Goal: Transaction & Acquisition: Purchase product/service

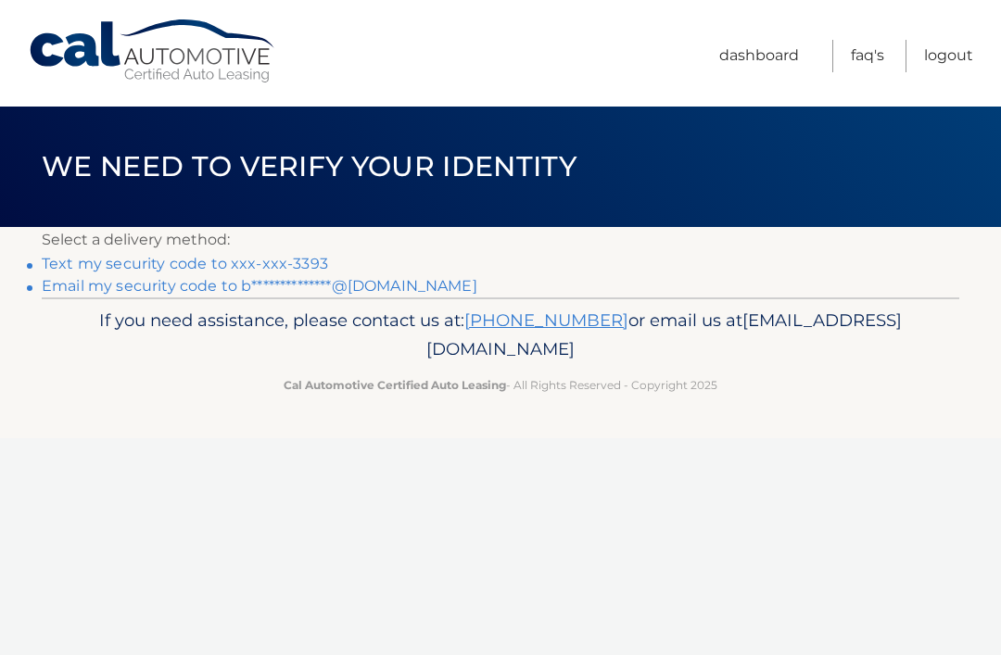
click at [297, 264] on link "Text my security code to xxx-xxx-3393" at bounding box center [185, 264] width 286 height 18
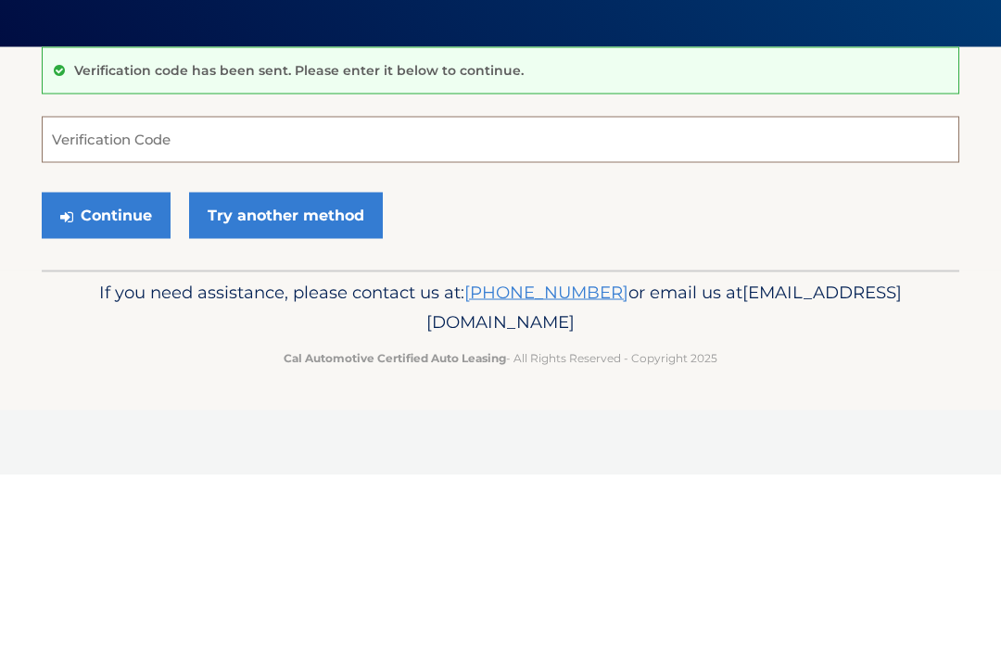
click at [279, 297] on input "Verification Code" at bounding box center [501, 320] width 918 height 46
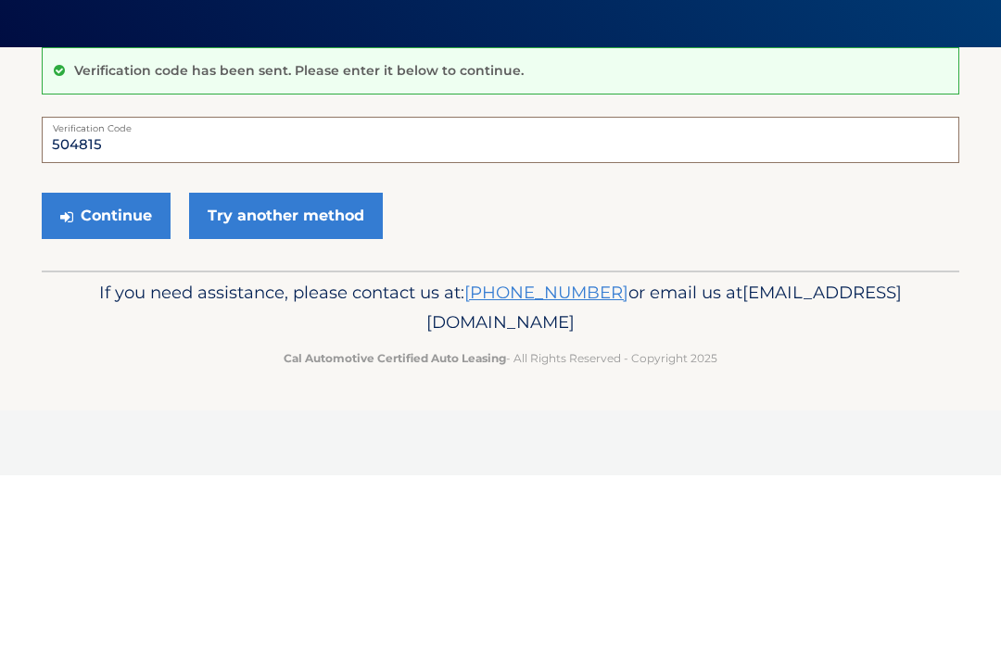
type input "504815"
click at [132, 373] on button "Continue" at bounding box center [106, 396] width 129 height 46
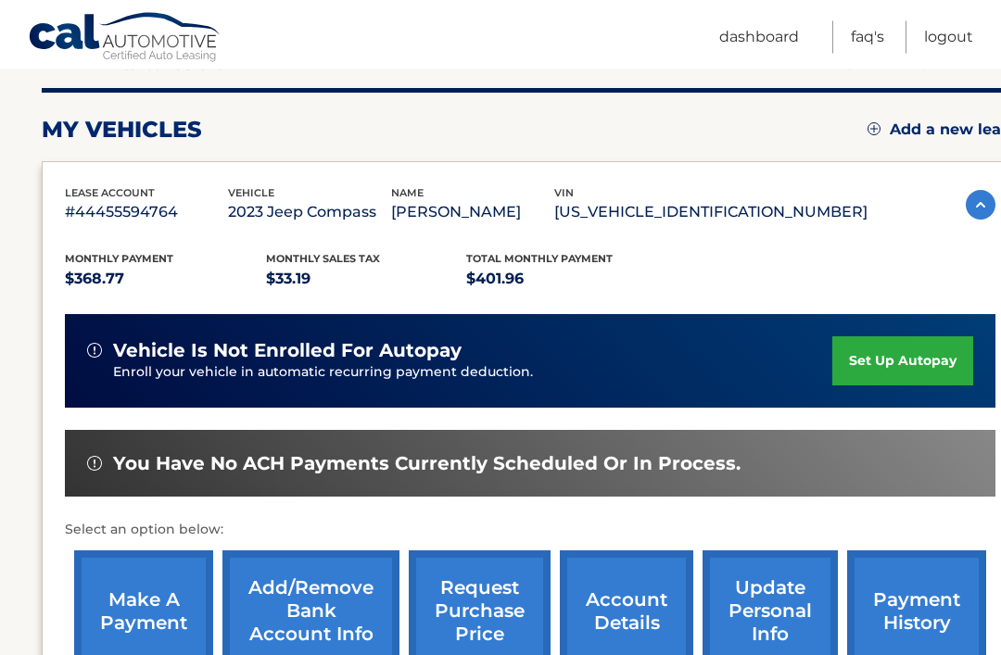
scroll to position [223, 0]
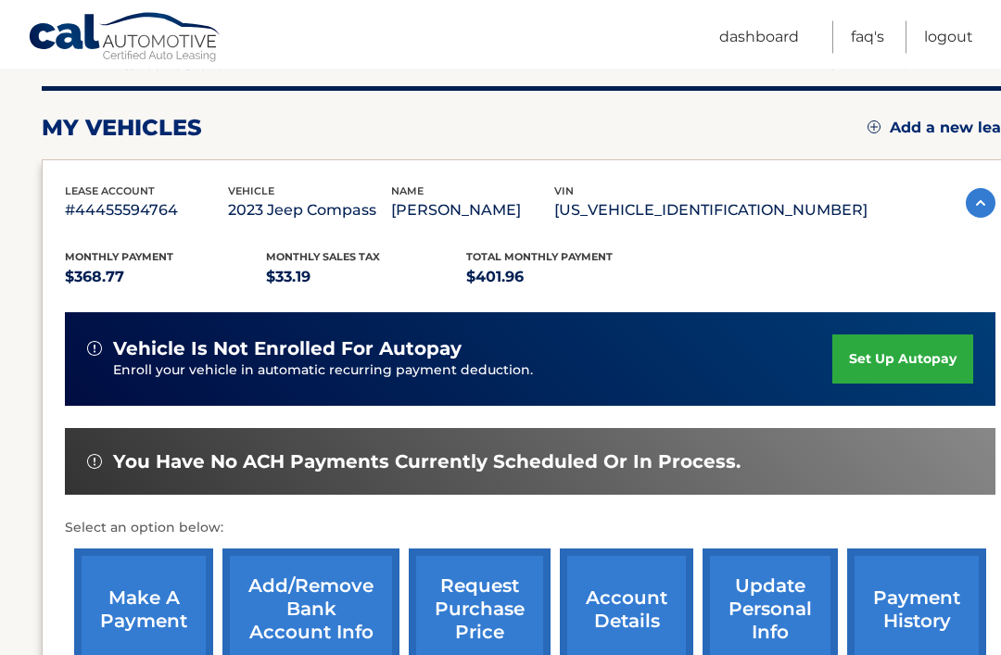
click at [162, 606] on link "make a payment" at bounding box center [143, 610] width 139 height 121
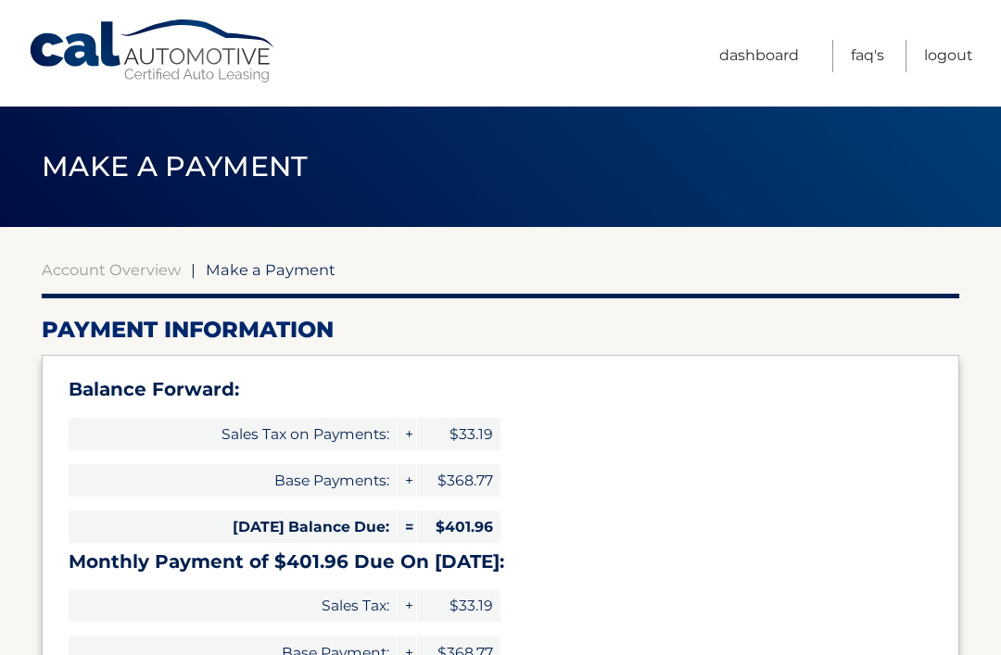
select select "ZGU0NTRjMmMtZDI3Yy00YjViLThjMjgtNWIyMDRjNjQzY2Iy"
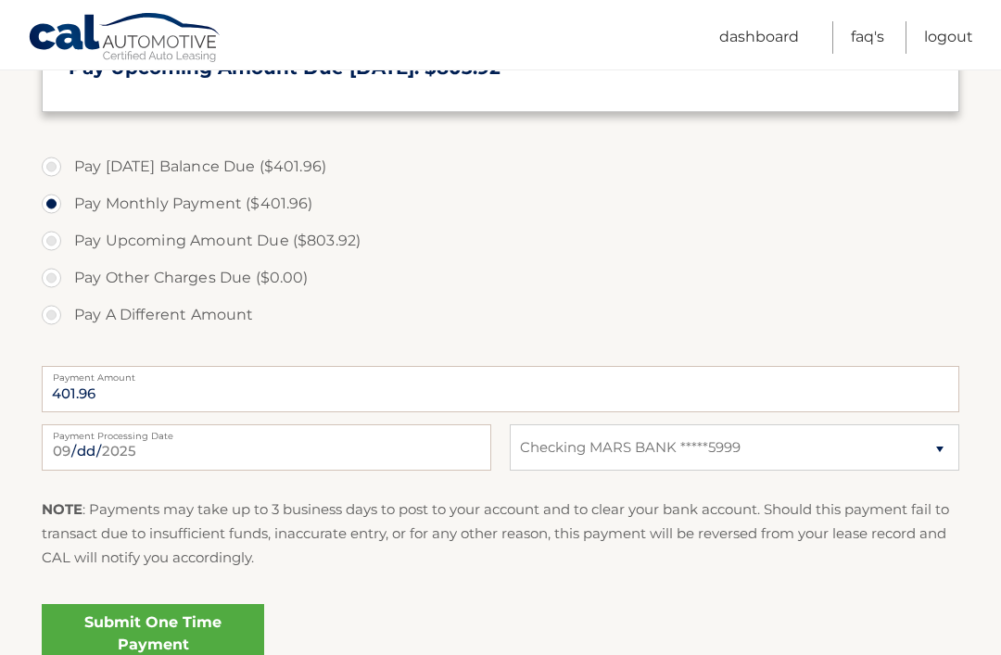
scroll to position [621, 0]
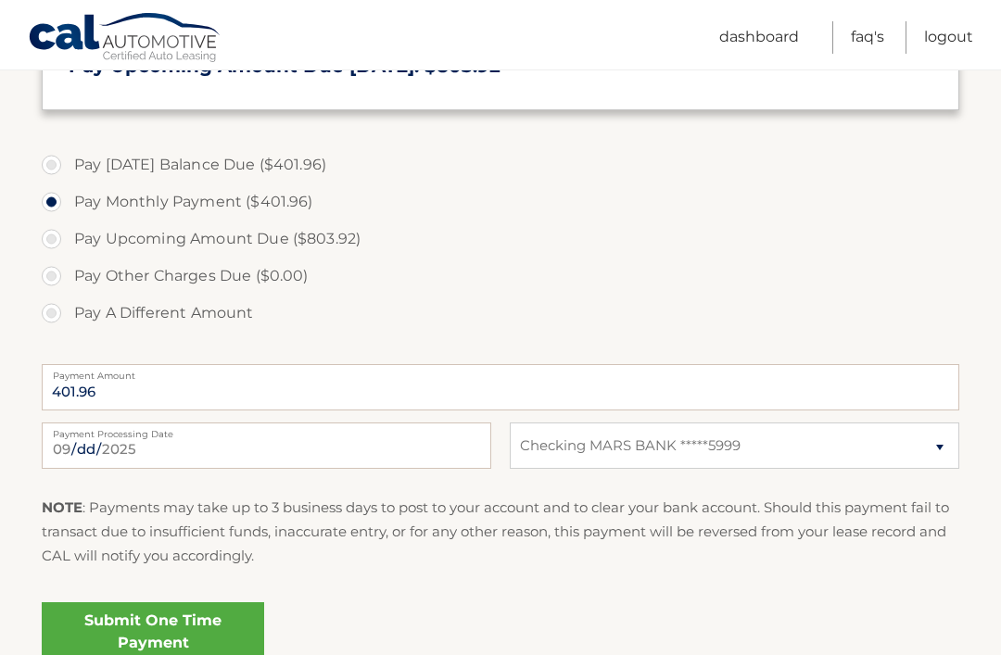
click at [191, 615] on link "Submit One Time Payment" at bounding box center [153, 631] width 222 height 59
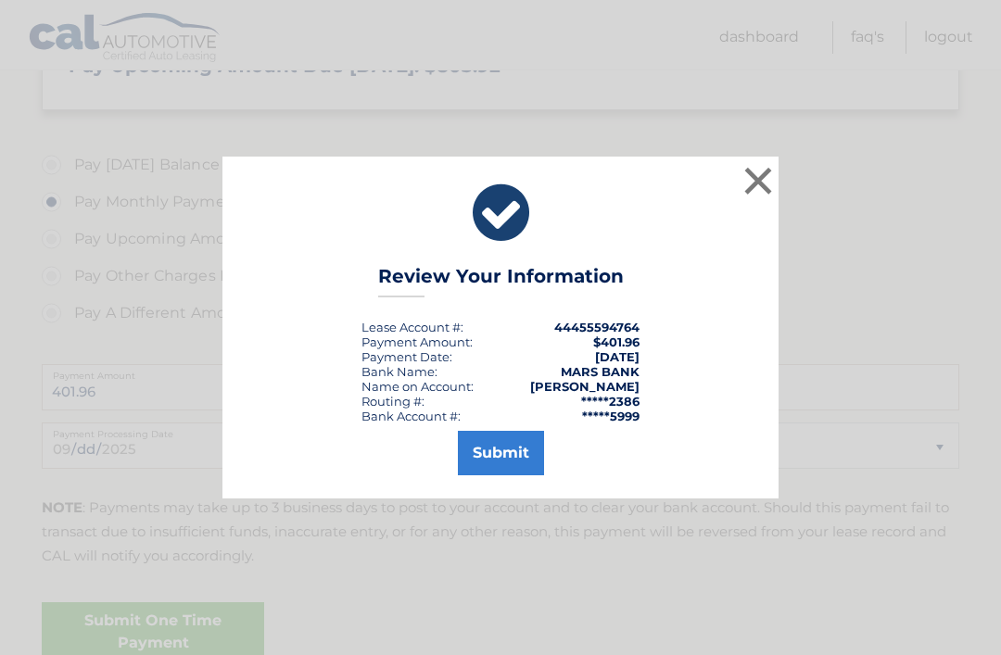
click at [515, 475] on button "Submit" at bounding box center [501, 453] width 86 height 44
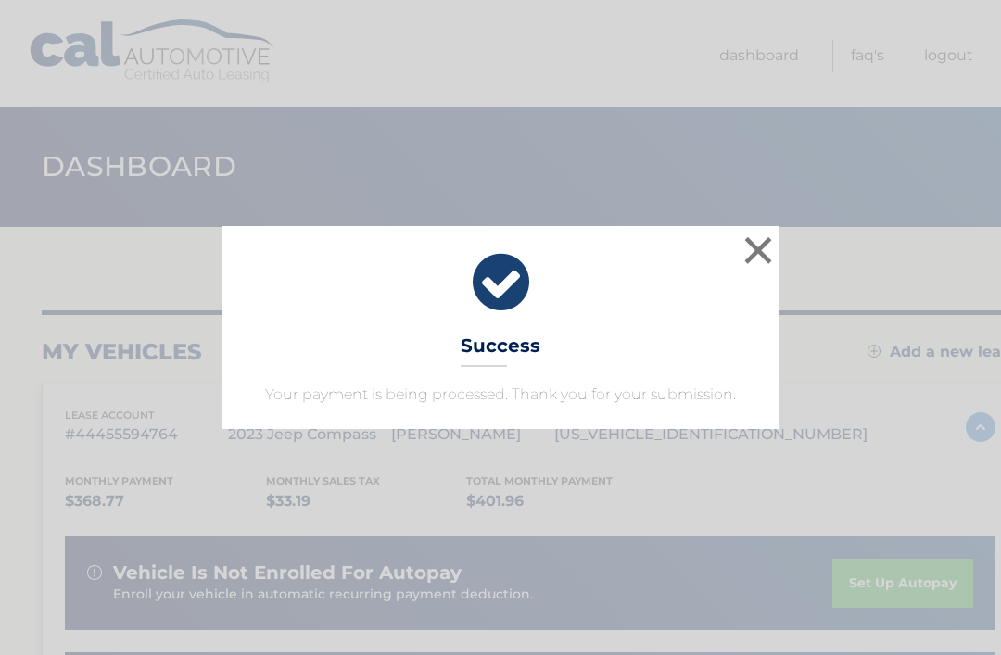
click at [751, 237] on button "×" at bounding box center [758, 250] width 37 height 37
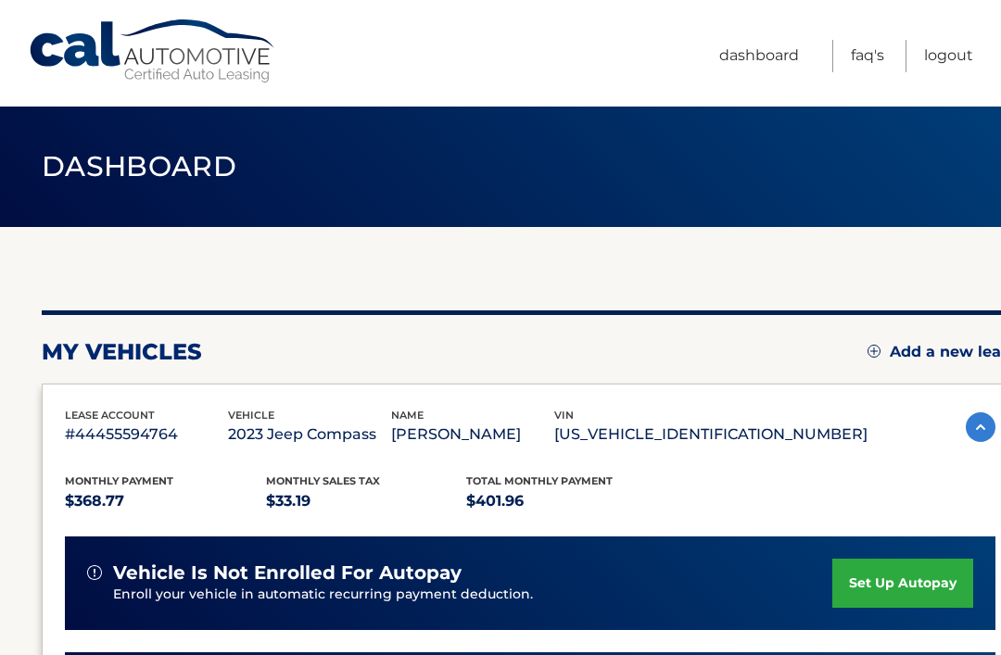
click at [958, 61] on link "Logout" at bounding box center [948, 56] width 49 height 32
